Goal: Find specific page/section

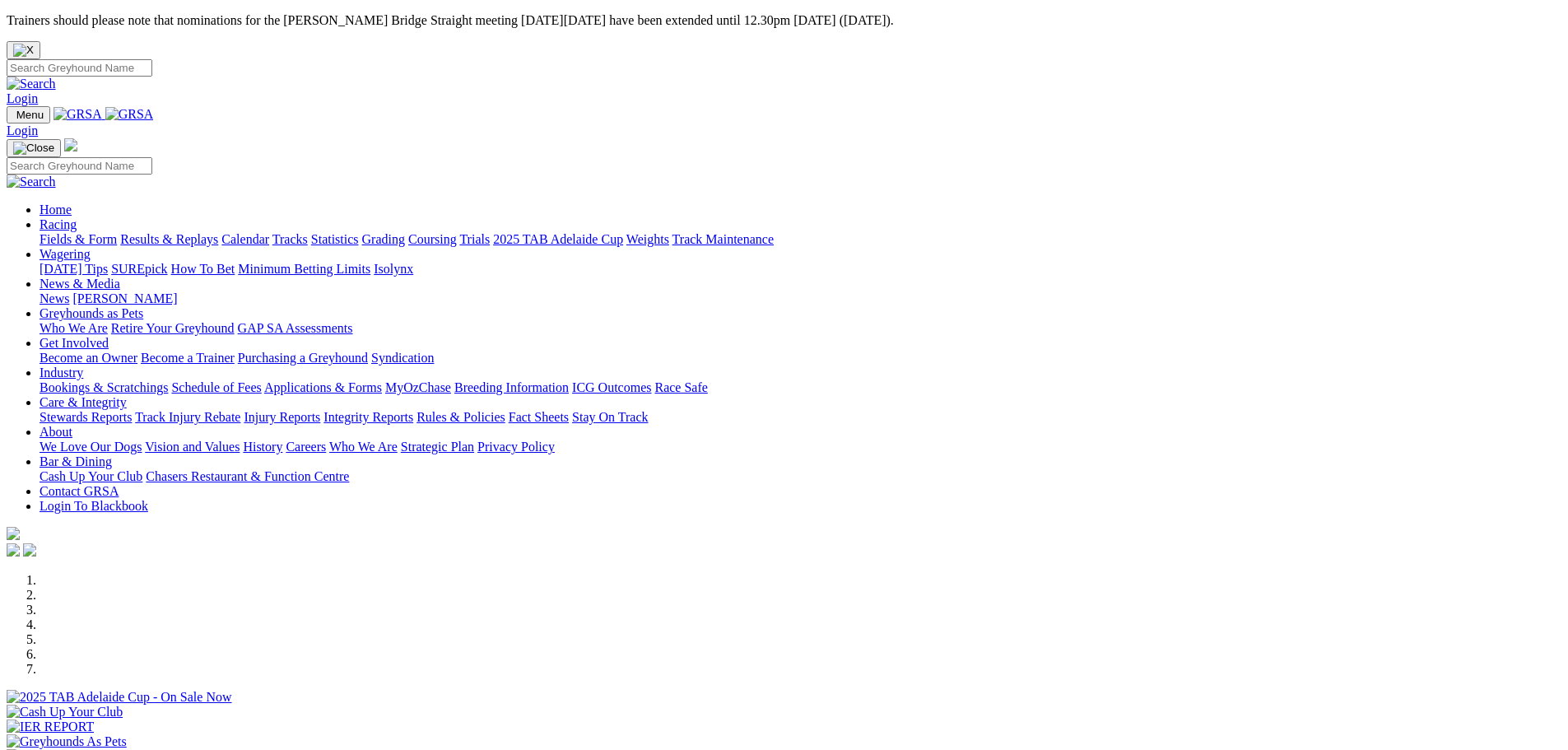
click at [117, 232] on link "Fields & Form" at bounding box center [79, 239] width 78 height 14
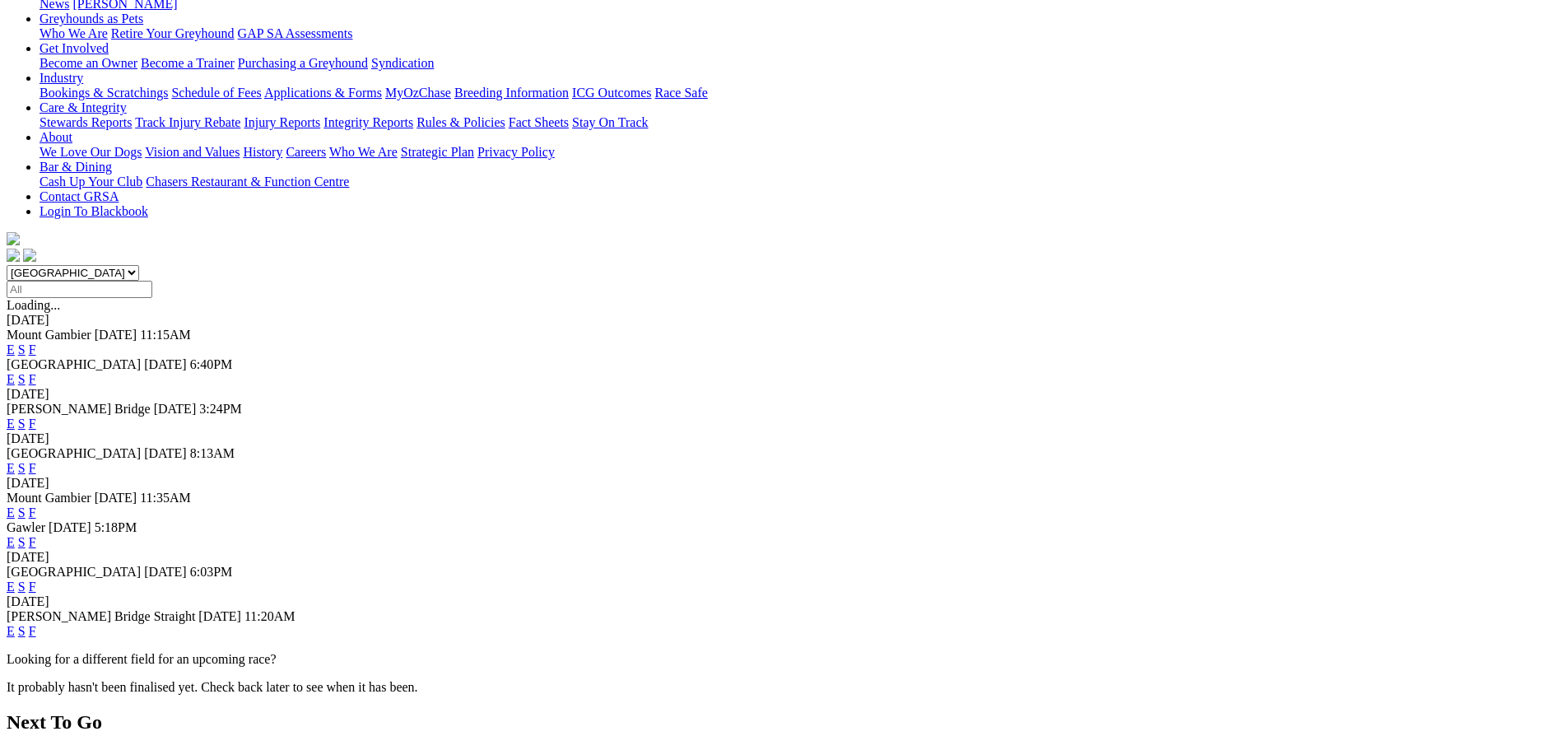
scroll to position [329, 0]
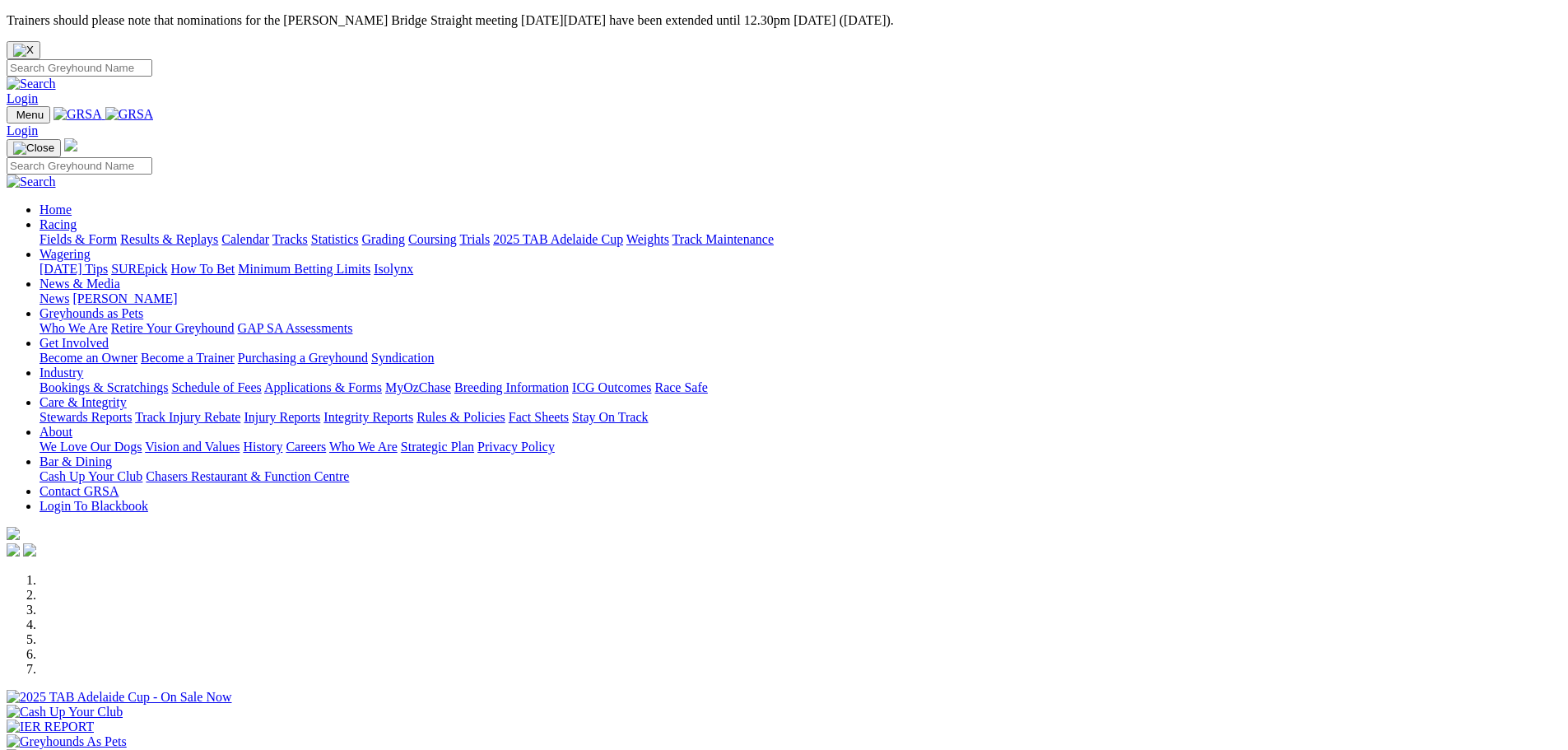
click at [269, 232] on link "Calendar" at bounding box center [246, 239] width 48 height 14
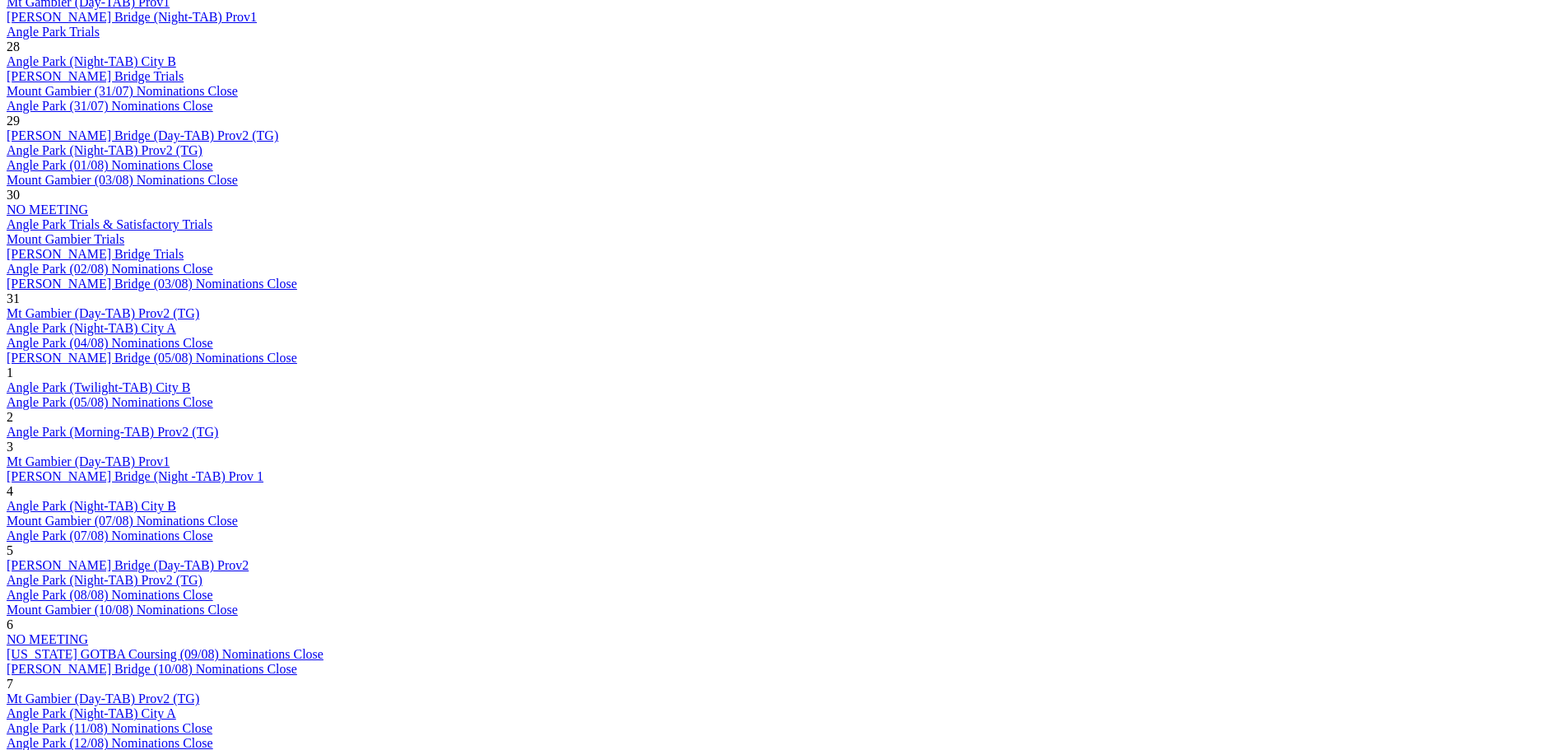
scroll to position [989, 0]
